Goal: Task Accomplishment & Management: Complete application form

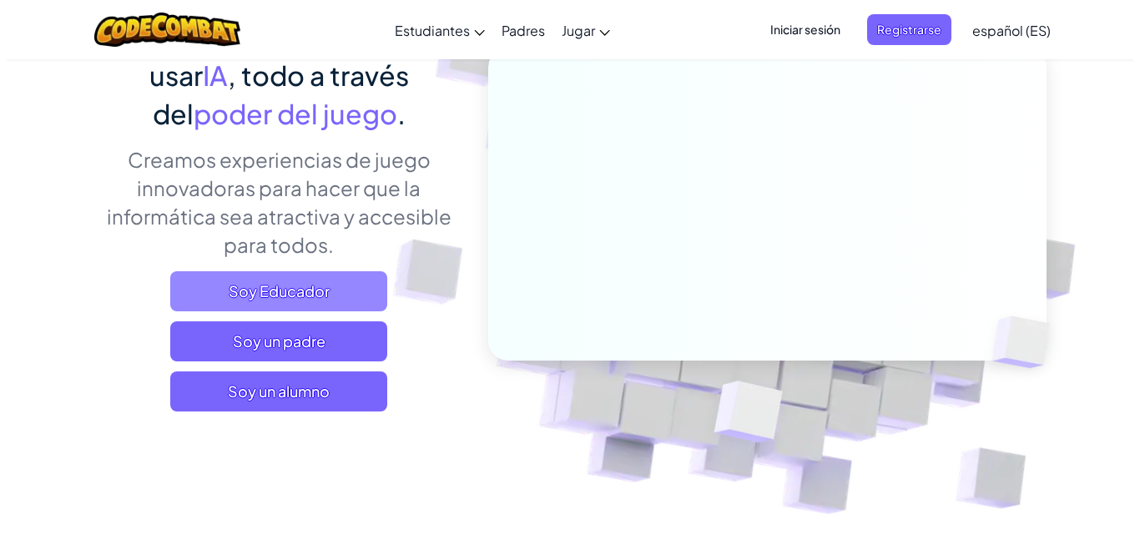
scroll to position [181, 0]
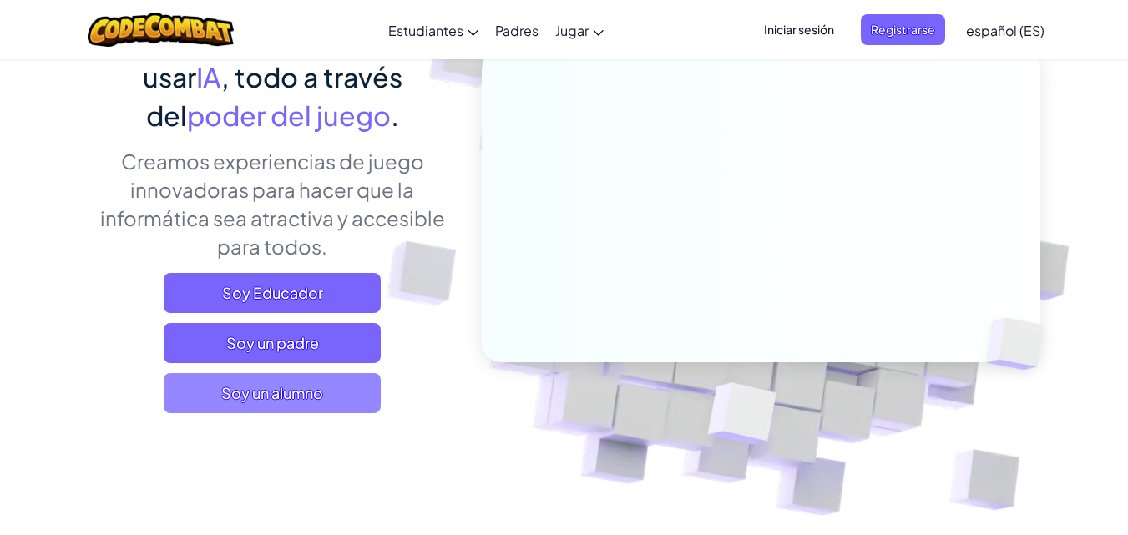
click at [250, 396] on font "Soy un alumno" at bounding box center [272, 392] width 102 height 19
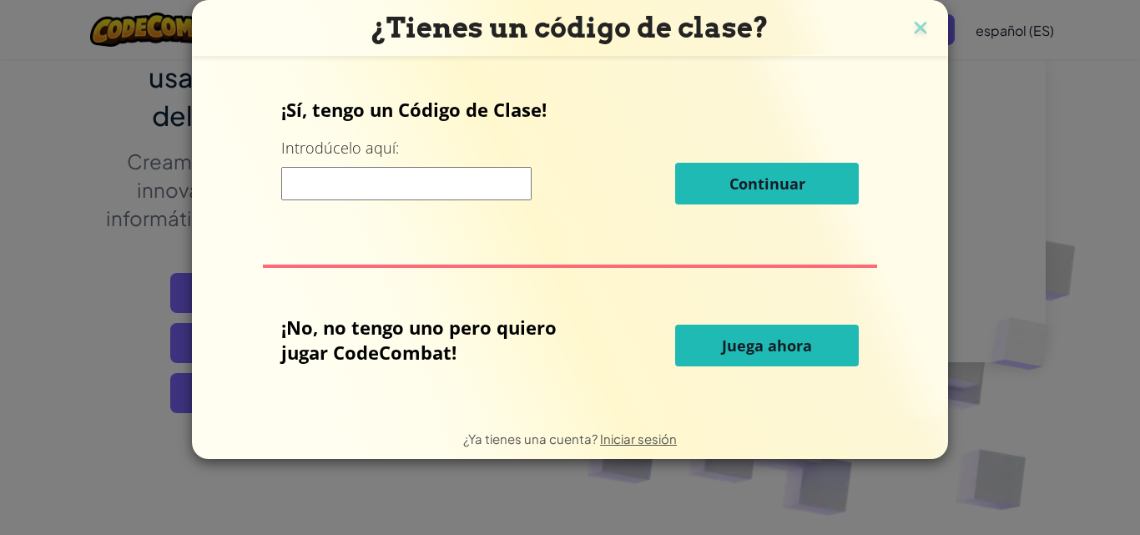
click at [341, 179] on input at bounding box center [406, 183] width 250 height 33
type input "giftroomsick"
click at [730, 210] on div "¡Sí, tengo un Código de Clase! Introdúcelo aquí: giftroomsick Continuar" at bounding box center [570, 157] width 578 height 120
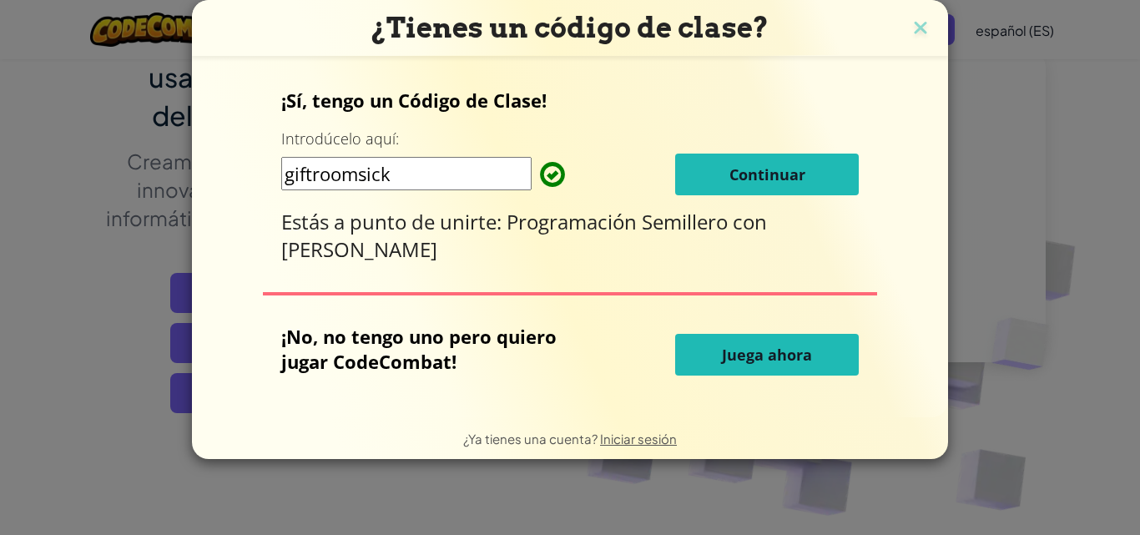
click at [812, 173] on button "Continuar" at bounding box center [767, 175] width 184 height 42
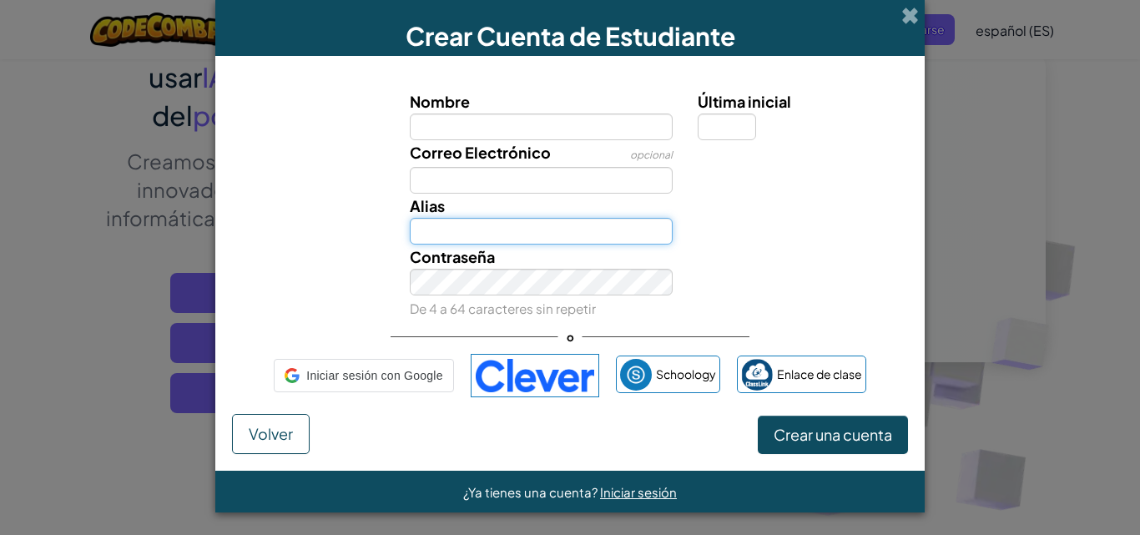
type input "[PERSON_NAME] y [PERSON_NAME]$"
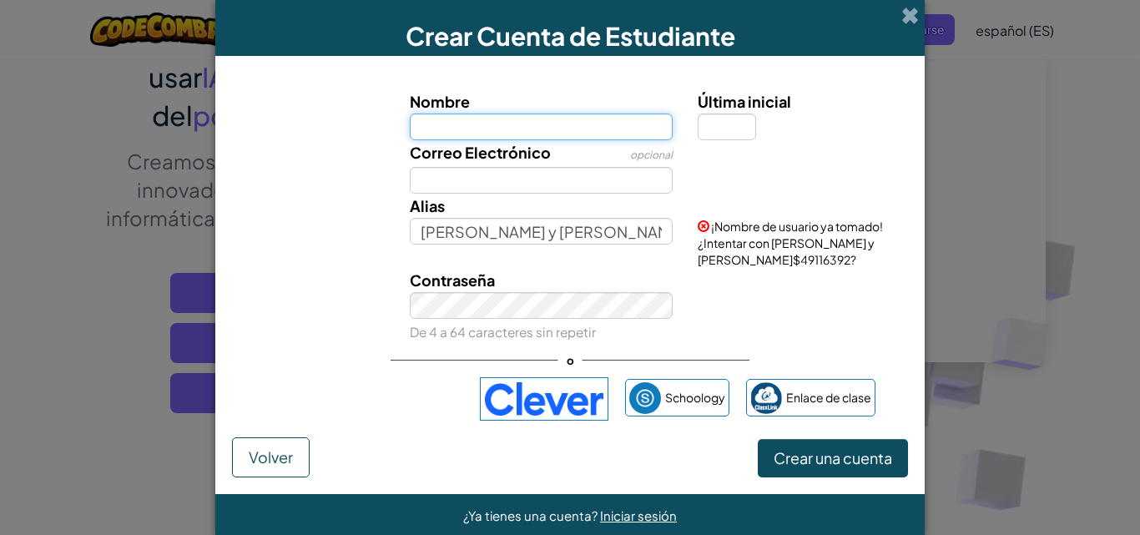
click at [475, 129] on input "Nombre" at bounding box center [542, 127] width 264 height 27
type input "[PERSON_NAME] y [PERSON_NAME]"
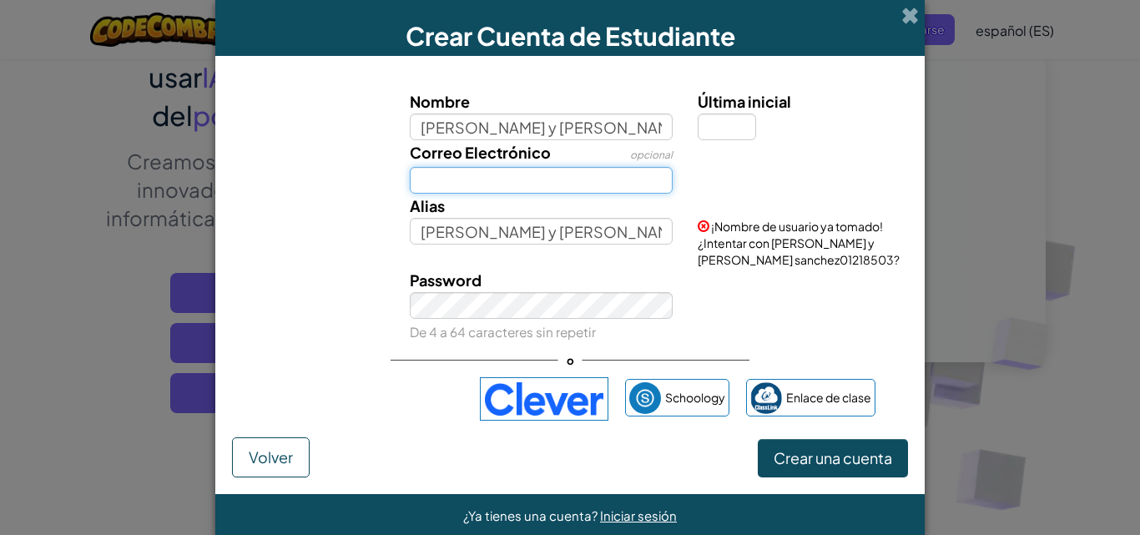
click at [499, 179] on input "Correo Electrónico" at bounding box center [542, 180] width 264 height 27
type input "[EMAIL_ADDRESS][DOMAIN_NAME]"
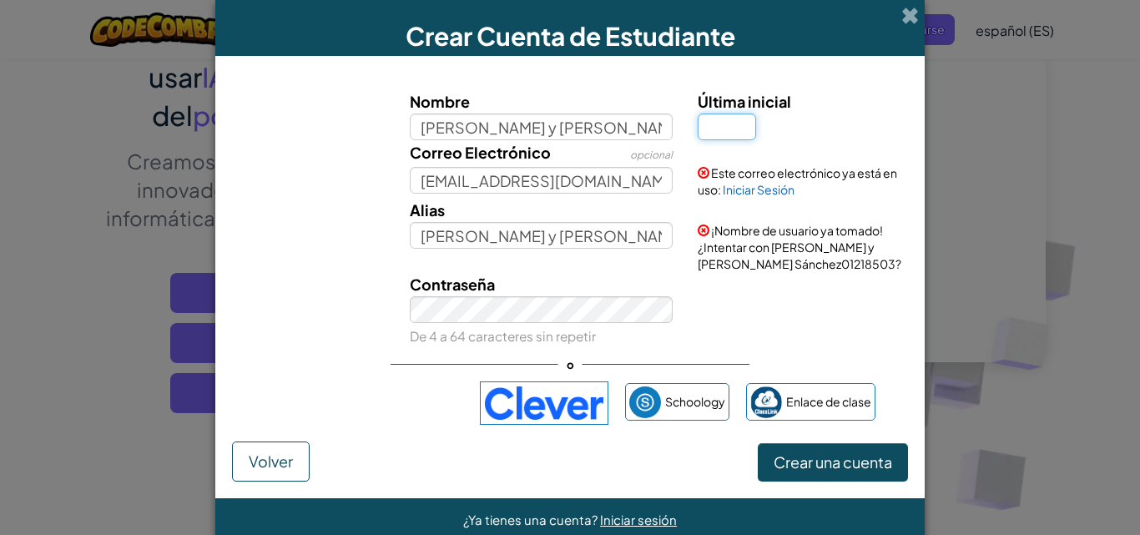
click at [736, 132] on input "Última inicial" at bounding box center [727, 127] width 58 height 27
type input "$"
type input "[PERSON_NAME] y [PERSON_NAME]$"
click at [794, 472] on button "Crear una cuenta" at bounding box center [833, 462] width 150 height 38
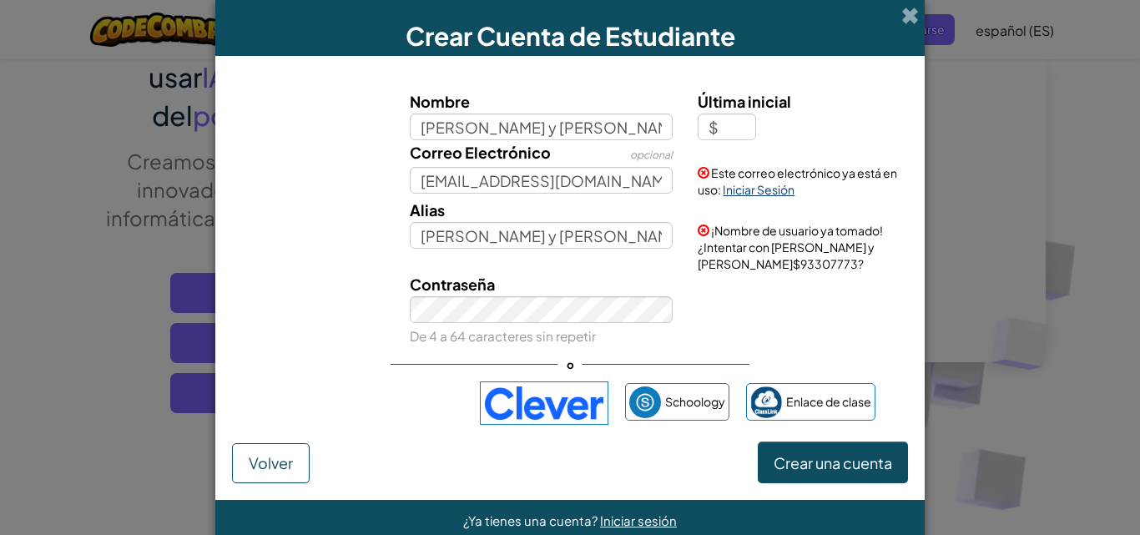
click at [744, 184] on font "Iniciar Sesión" at bounding box center [759, 189] width 72 height 15
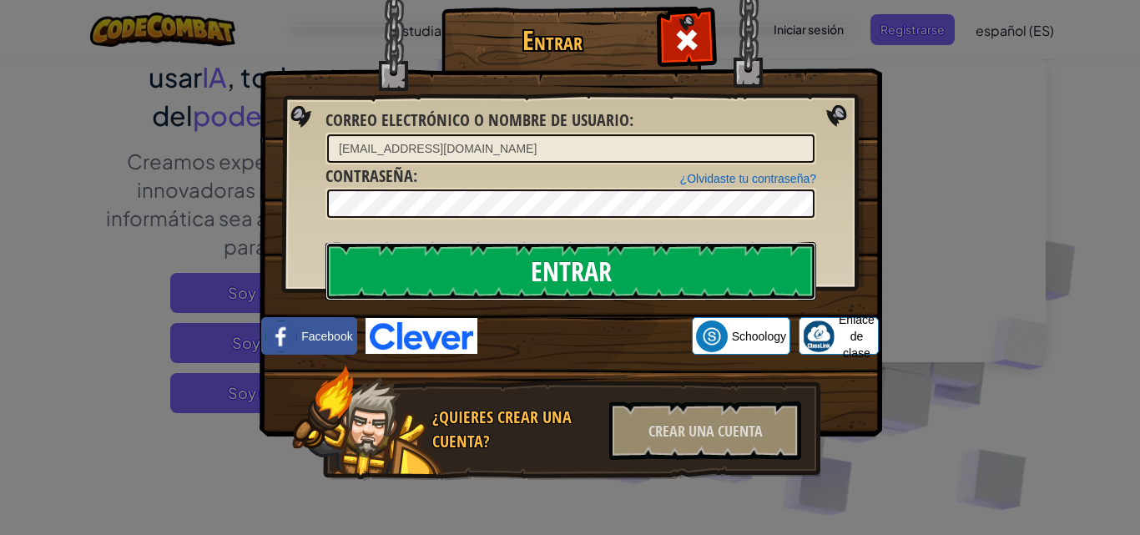
click at [604, 265] on input "Entrar" at bounding box center [571, 271] width 491 height 58
